Goal: Information Seeking & Learning: Find specific fact

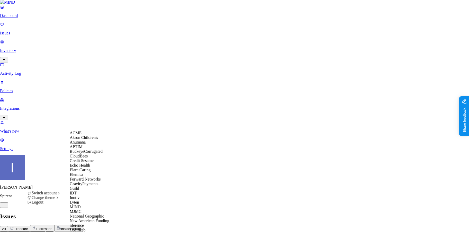
scroll to position [139, 0]
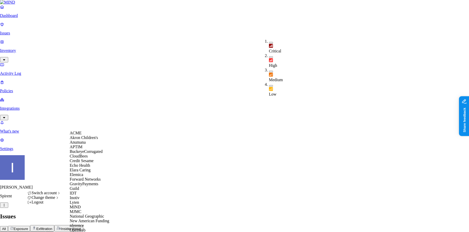
scroll to position [0, 0]
click at [89, 135] on div "ACME" at bounding box center [95, 133] width 50 height 5
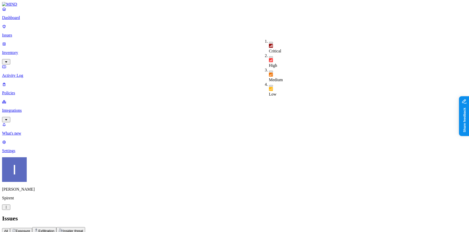
scroll to position [139, 0]
click at [46, 224] on html "Dashboard Issues Inventory Activity Log Policies Integrations What's new Settin…" at bounding box center [234, 197] width 469 height 395
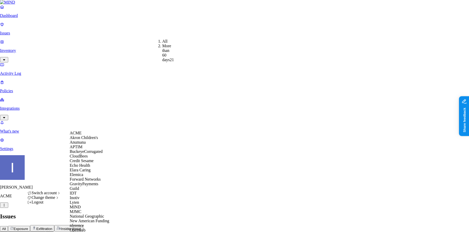
scroll to position [160, 0]
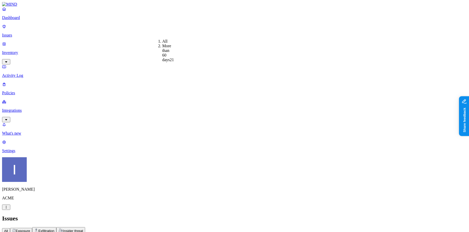
scroll to position [37, 0]
click at [48, 232] on input "text" at bounding box center [24, 236] width 45 height 5
click at [54, 229] on span "Exfiltration" at bounding box center [46, 231] width 16 height 4
click at [30, 229] on span "Exposure" at bounding box center [23, 231] width 14 height 4
click at [54, 229] on span "Exfiltration" at bounding box center [46, 231] width 16 height 4
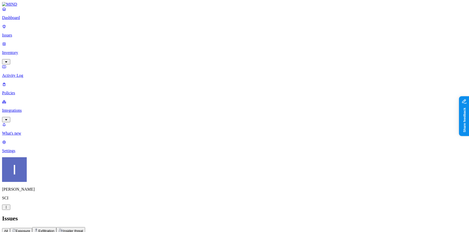
click at [48, 232] on input "text" at bounding box center [24, 236] width 45 height 5
click at [469, 141] on button "Share feedback" at bounding box center [478, 141] width 40 height 11
click at [72, 227] on div "All Exposure Exfiltration Insider threat" at bounding box center [234, 230] width 465 height 6
click at [10, 228] on button "All" at bounding box center [6, 230] width 8 height 5
click at [8, 229] on span "All" at bounding box center [6, 231] width 4 height 4
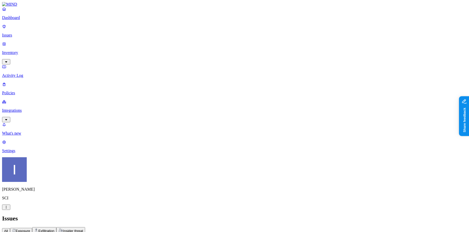
click at [56, 227] on button "Exfiltration" at bounding box center [44, 230] width 24 height 6
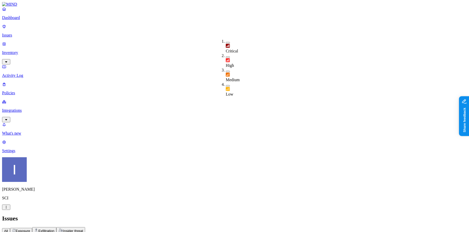
type button "on"
click at [469, 144] on button "Share feedback" at bounding box center [478, 141] width 40 height 11
click at [469, 142] on button "Share feedback" at bounding box center [478, 141] width 40 height 11
click at [16, 229] on icon "button" at bounding box center [14, 230] width 4 height 3
click at [72, 227] on div "All Exposure Exfiltration Insider threat" at bounding box center [234, 230] width 465 height 6
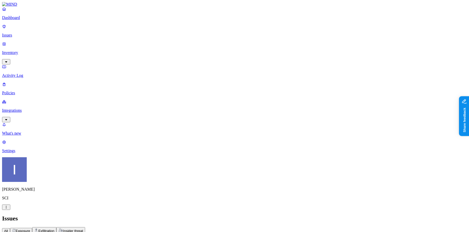
click at [10, 228] on button "All" at bounding box center [6, 230] width 8 height 5
click at [48, 232] on input "text" at bounding box center [24, 236] width 45 height 5
type input "pordconnection"
